Goal: Find specific page/section: Find specific page/section

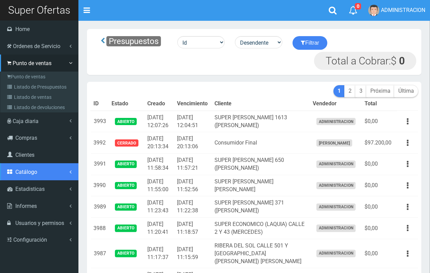
click at [30, 175] on span "Catálogo" at bounding box center [26, 172] width 22 height 6
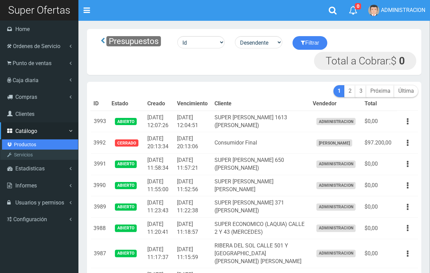
click at [27, 143] on link "Productos" at bounding box center [40, 145] width 76 height 10
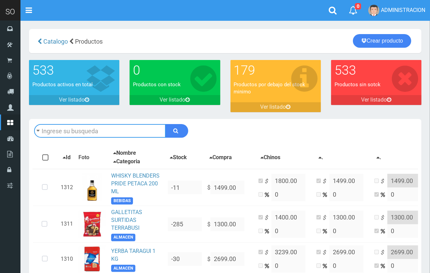
click at [59, 131] on input "text" at bounding box center [100, 131] width 132 height 14
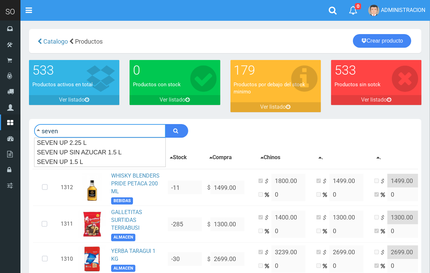
type input "seven"
click at [166, 124] on button "submit" at bounding box center [177, 131] width 23 height 14
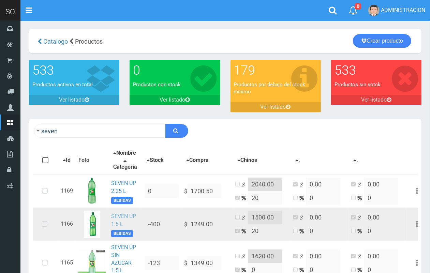
click at [123, 221] on link "SEVEN UP 1.5 L" at bounding box center [123, 220] width 25 height 14
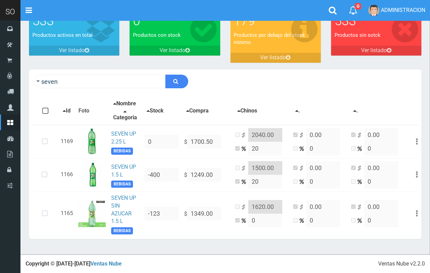
scroll to position [61, 0]
